Goal: Task Accomplishment & Management: Use online tool/utility

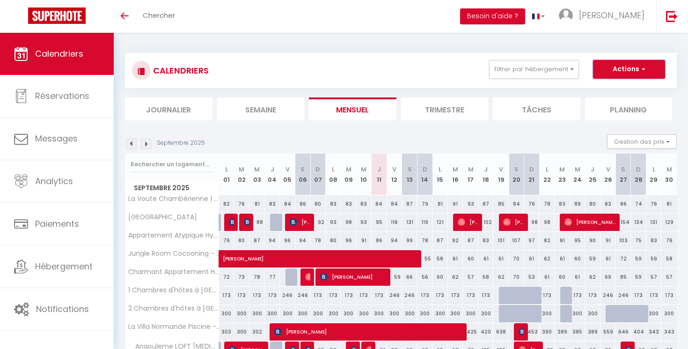
click at [603, 77] on button "Actions" at bounding box center [629, 69] width 72 height 19
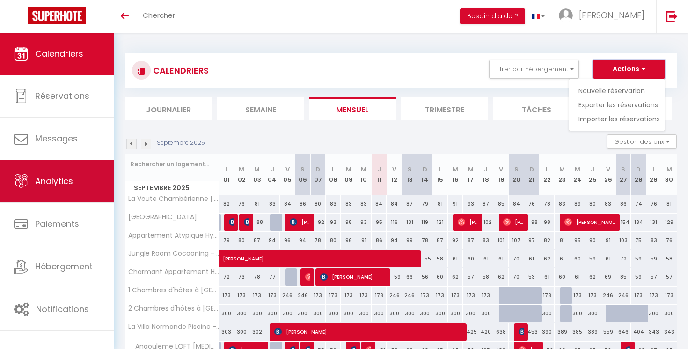
click at [21, 167] on link "Analytics" at bounding box center [57, 181] width 114 height 42
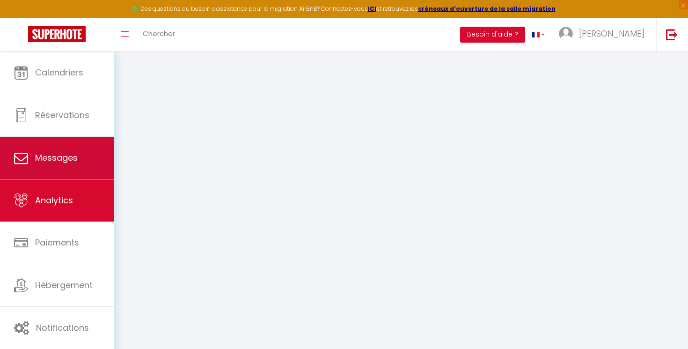
select select "2025"
select select "9"
select select
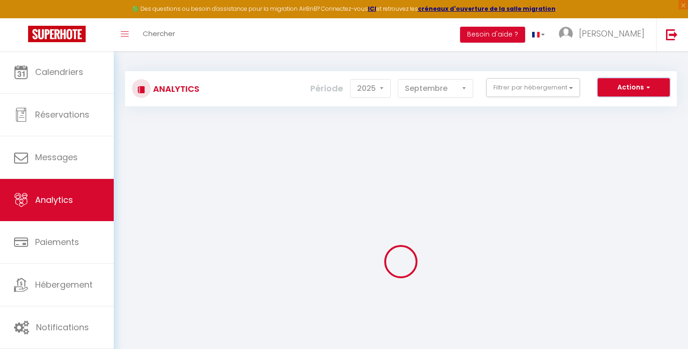
click at [615, 83] on button "Actions" at bounding box center [633, 87] width 72 height 19
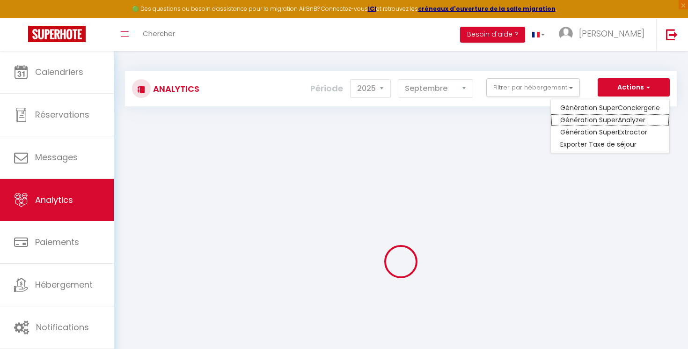
click at [612, 125] on link "Génération SuperAnalyzer" at bounding box center [610, 120] width 118 height 12
type input "[EMAIL_ADDRESS][DOMAIN_NAME]"
select select
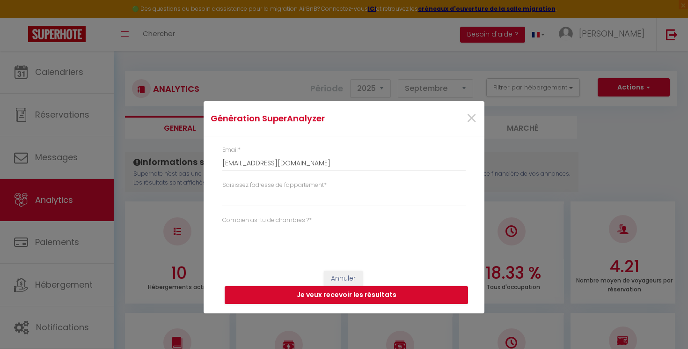
click at [277, 214] on div "Saisissez l'adresse de l'appartement *" at bounding box center [343, 198] width 255 height 35
click at [278, 200] on input "Saisissez l'adresse de l'appartement *" at bounding box center [343, 197] width 243 height 17
paste input "[STREET_ADDRESS]"
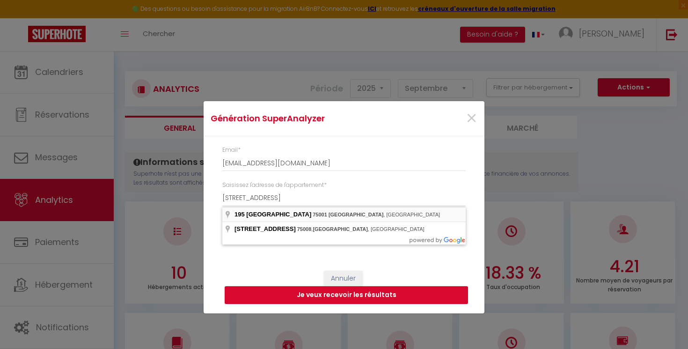
type input "[STREET_ADDRESS]"
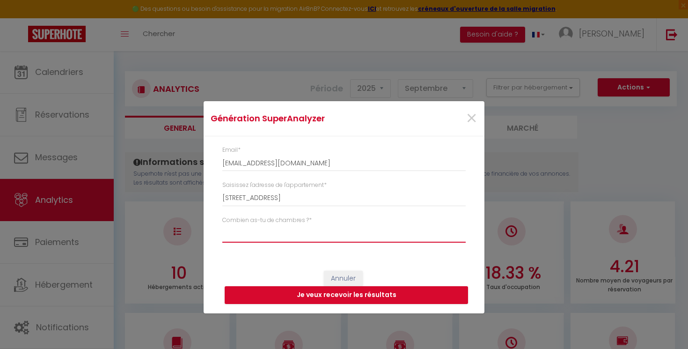
click at [222, 225] on select "Studio 1 chambre 2 chambres 3 chambres 4 chambres +" at bounding box center [343, 234] width 243 height 18
select select "t2"
click option "1 chambre" at bounding box center [0, 0] width 0 height 0
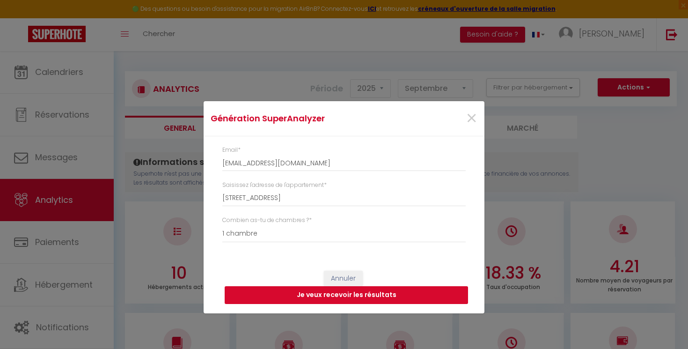
click at [281, 294] on button "Je veux recevoir les résultats" at bounding box center [346, 295] width 243 height 18
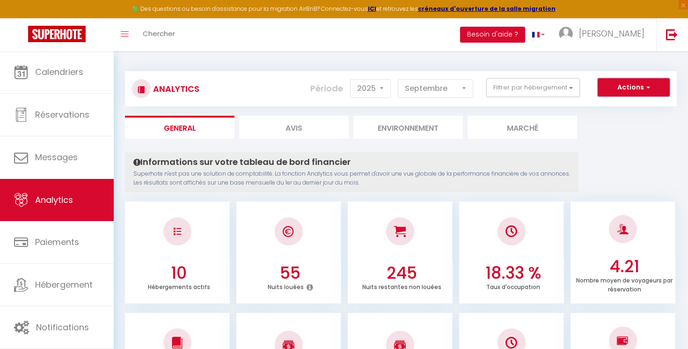
click at [614, 86] on button "Actions" at bounding box center [633, 87] width 72 height 19
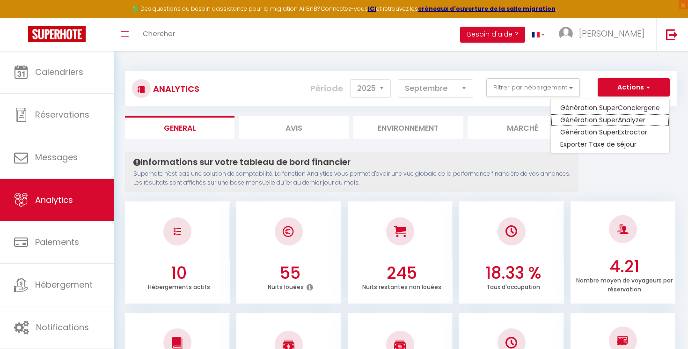
click at [603, 118] on link "Génération SuperAnalyzer" at bounding box center [610, 120] width 118 height 12
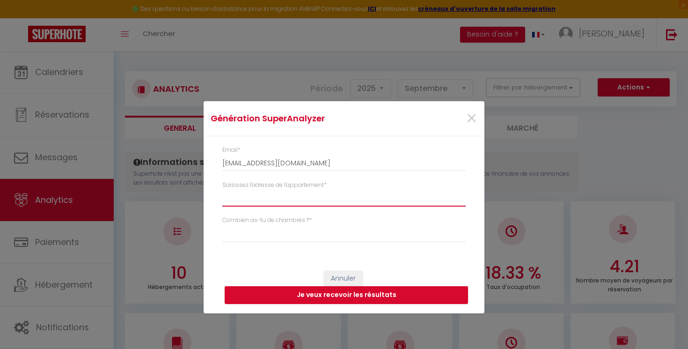
click at [326, 206] on input "Saisissez l'adresse de l'appartement *" at bounding box center [343, 197] width 243 height 17
paste input "La Clusaz"
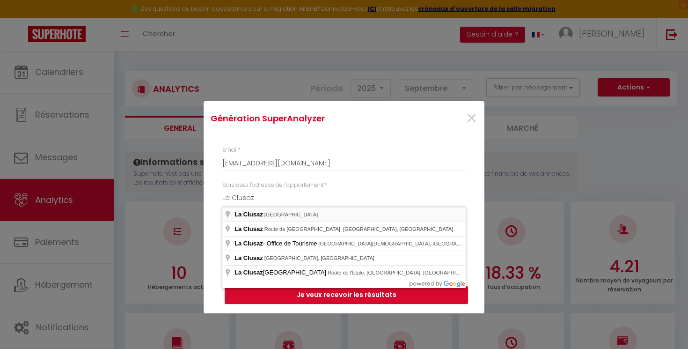
type input "La Clusaz, [GEOGRAPHIC_DATA]"
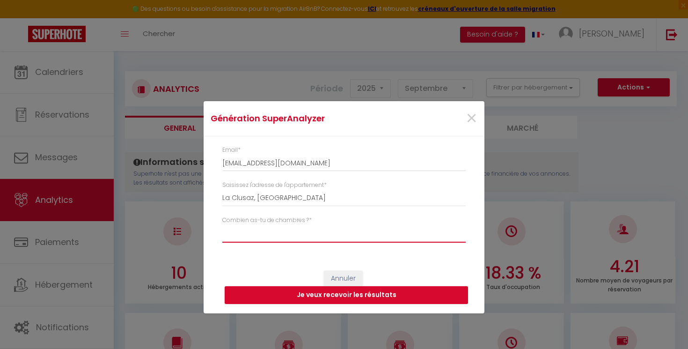
click at [222, 225] on select "Studio 1 chambre 2 chambres 3 chambres 4 chambres +" at bounding box center [343, 234] width 243 height 18
select select "[MEDICAL_DATA]"
click option "2 chambres" at bounding box center [0, 0] width 0 height 0
click at [247, 298] on button "Je veux recevoir les résultats" at bounding box center [346, 295] width 243 height 18
